Goal: Transaction & Acquisition: Purchase product/service

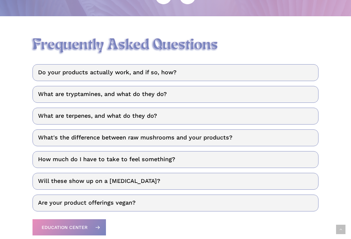
scroll to position [754, 0]
click at [293, 137] on link "What's the difference between raw mushrooms and your products?" at bounding box center [175, 137] width 286 height 17
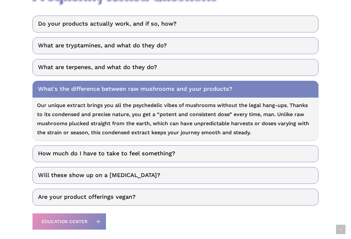
scroll to position [802, 0]
click at [293, 154] on link "How much do I have to take to feel something?" at bounding box center [175, 154] width 286 height 17
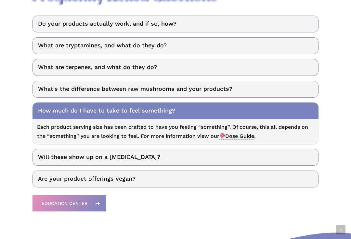
click at [299, 160] on link "Will these show up on a drug test?" at bounding box center [175, 157] width 286 height 17
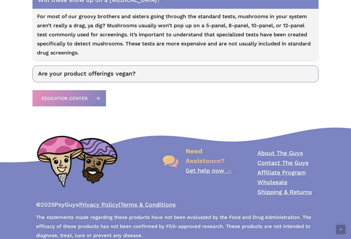
scroll to position [935, 0]
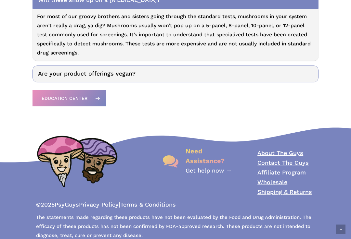
click at [299, 155] on link "About The Guys" at bounding box center [280, 153] width 46 height 7
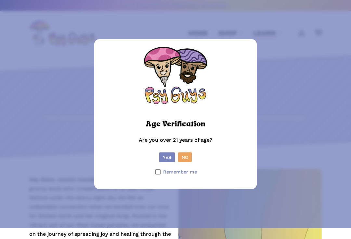
click at [167, 162] on button "Yes" at bounding box center [167, 158] width 16 height 10
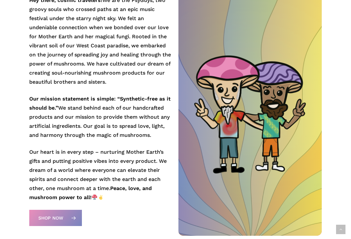
scroll to position [180, 0]
click at [53, 220] on span "Shop Now" at bounding box center [50, 218] width 25 height 6
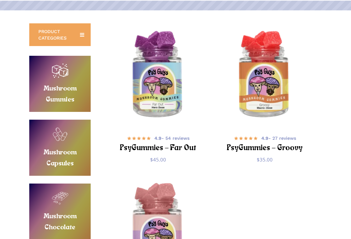
scroll to position [105, 0]
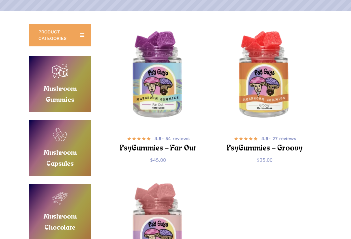
click at [55, 87] on link "Buy Mushroom Gummies" at bounding box center [59, 84] width 61 height 56
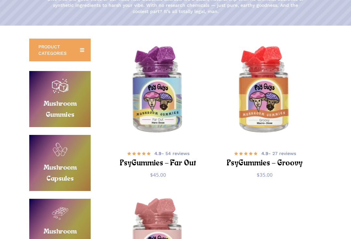
scroll to position [90, 0]
click at [274, 117] on img "PsyGummies - Groovy" at bounding box center [265, 91] width 102 height 102
